Goal: Information Seeking & Learning: Learn about a topic

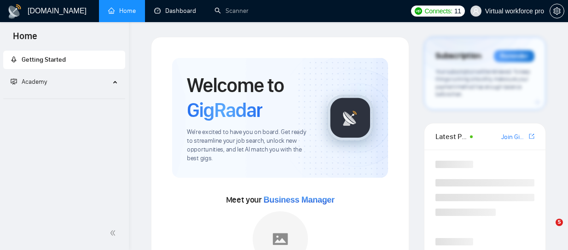
click at [181, 13] on link "Dashboard" at bounding box center [175, 11] width 42 height 8
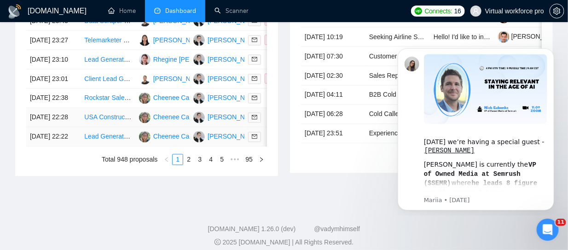
scroll to position [553, 0]
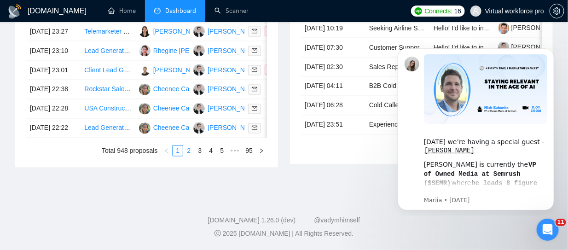
click at [192, 156] on link "2" at bounding box center [189, 151] width 10 height 10
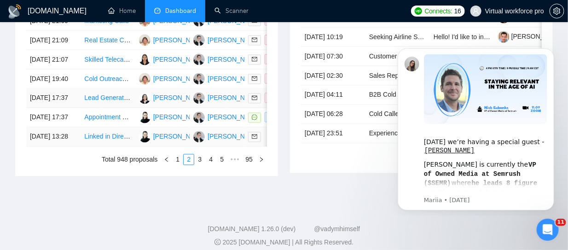
scroll to position [553, 0]
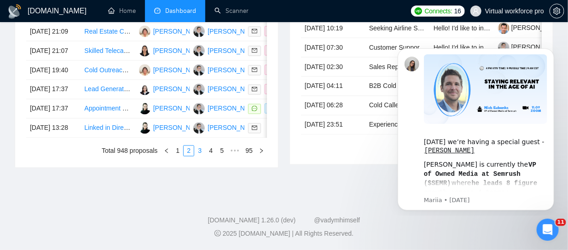
click at [204, 156] on link "3" at bounding box center [200, 151] width 10 height 10
click at [213, 156] on link "4" at bounding box center [211, 151] width 10 height 10
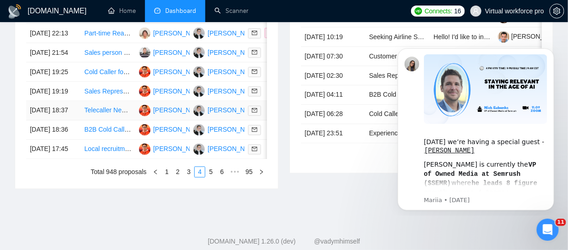
scroll to position [599, 0]
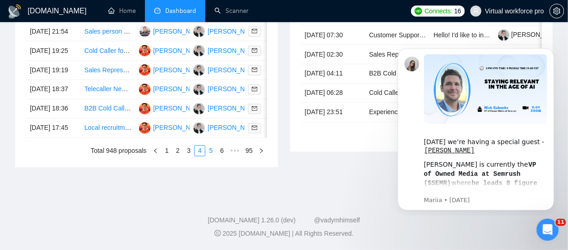
click at [212, 156] on link "5" at bounding box center [211, 151] width 10 height 10
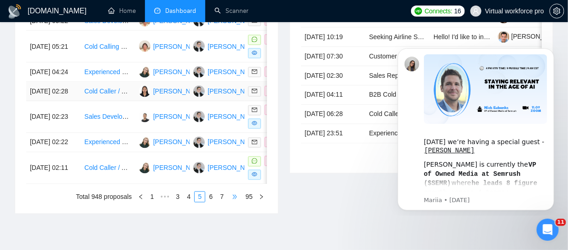
scroll to position [615, 0]
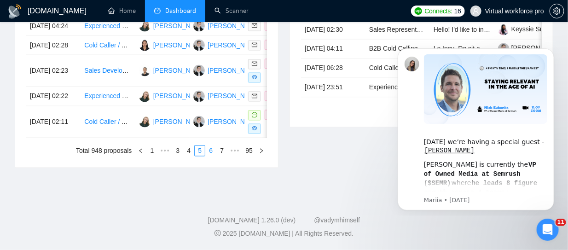
click at [213, 151] on link "6" at bounding box center [211, 151] width 10 height 10
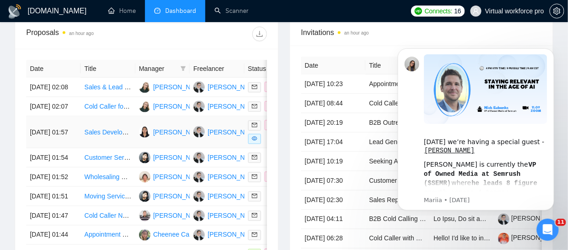
scroll to position [520, 0]
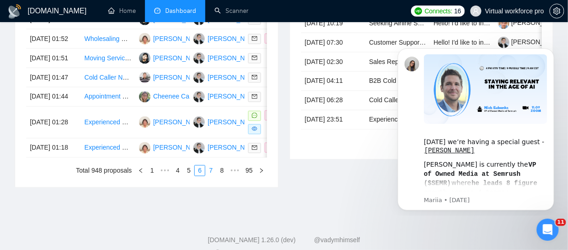
click at [214, 176] on link "7" at bounding box center [211, 171] width 10 height 10
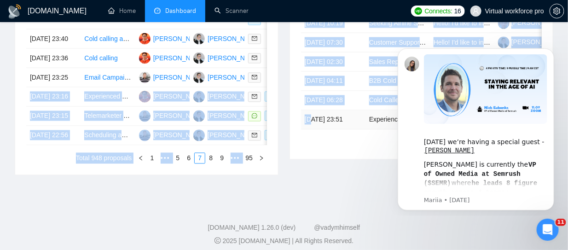
drag, startPoint x: 269, startPoint y: 114, endPoint x: 311, endPoint y: 115, distance: 42.4
click at [311, 115] on div "Proposals an hour ago Date Title Manager Freelancer Status [DATE] 00:22 Experie…" at bounding box center [284, 34] width 550 height 306
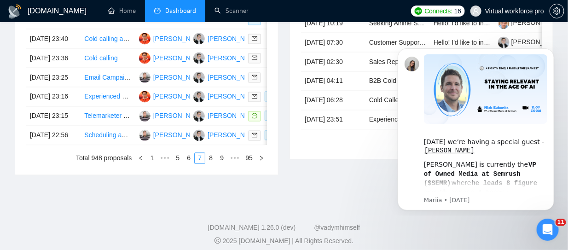
click at [294, 168] on div "Invitations an hour ago Date Title Invitation Letter Freelancer Status [DATE] 1…" at bounding box center [421, 28] width 275 height 295
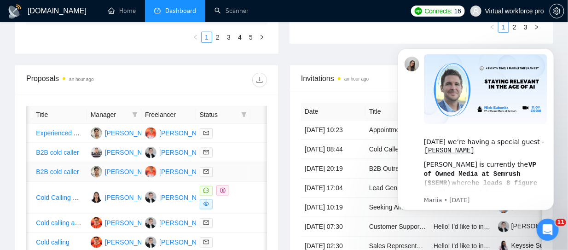
scroll to position [151, 0]
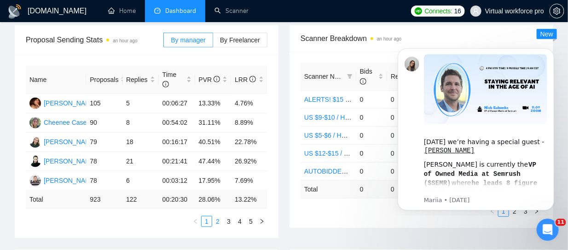
click at [218, 222] on link "2" at bounding box center [218, 221] width 10 height 10
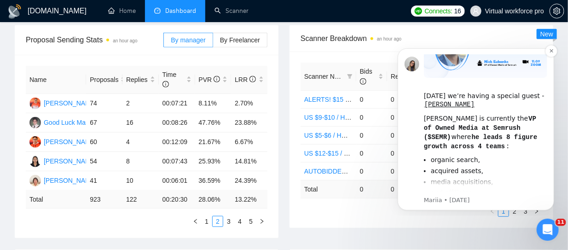
scroll to position [138, 0]
